Goal: Task Accomplishment & Management: Complete application form

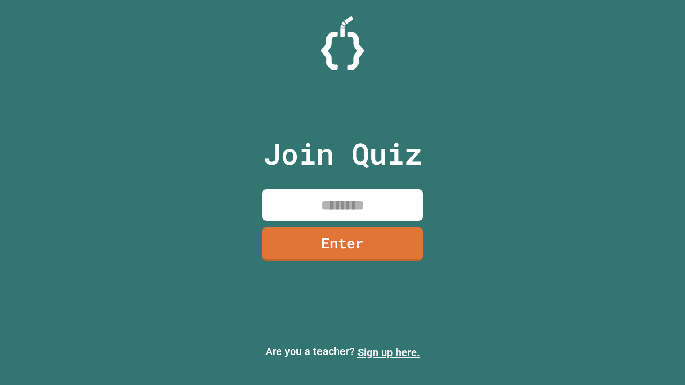
click at [388, 353] on link "Sign up here." at bounding box center [388, 352] width 63 height 13
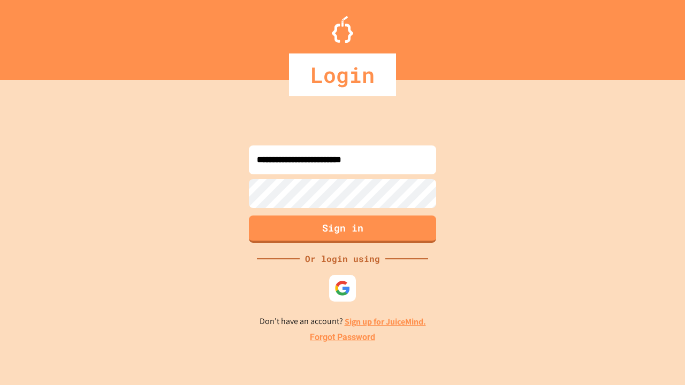
type input "**********"
